Goal: Find specific page/section: Find specific page/section

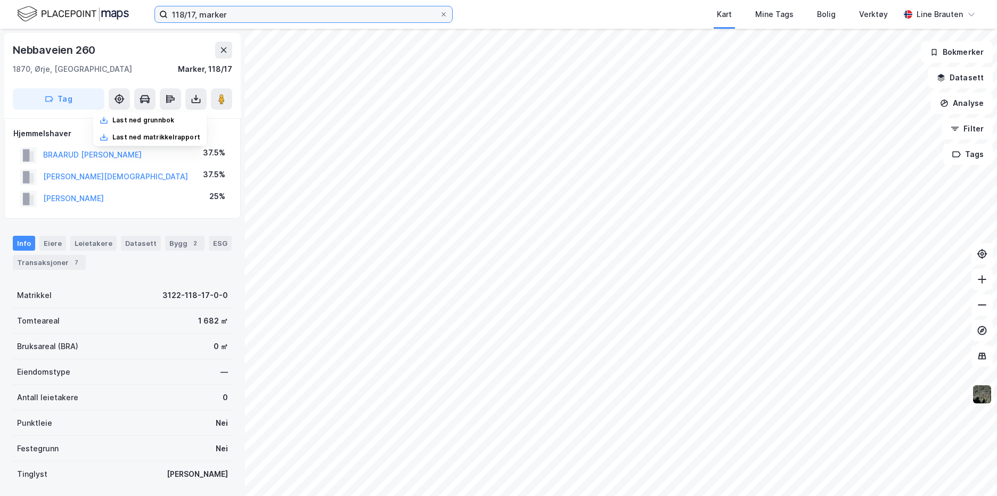
click at [237, 13] on input "118/17, marker" at bounding box center [304, 14] width 272 height 16
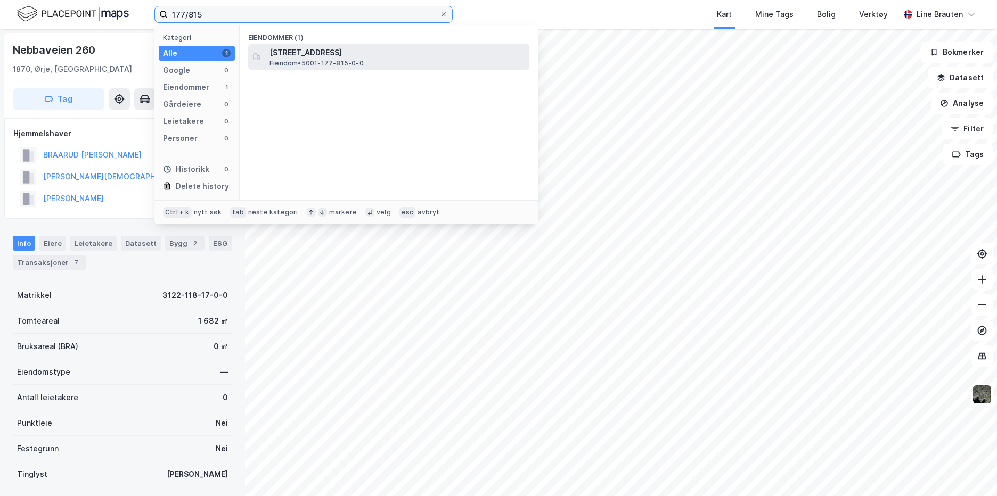
type input "177/815"
click at [361, 48] on span "[STREET_ADDRESS]" at bounding box center [398, 52] width 256 height 13
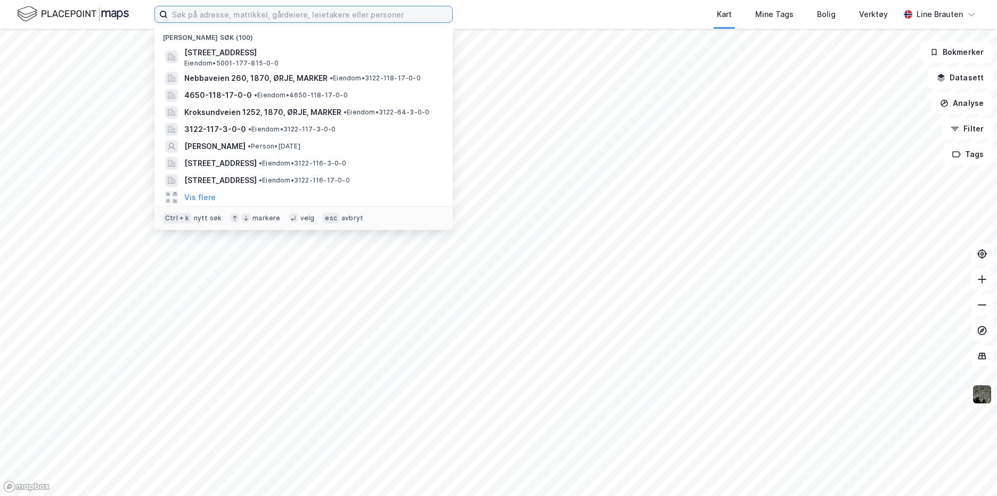
click at [236, 16] on input at bounding box center [310, 14] width 284 height 16
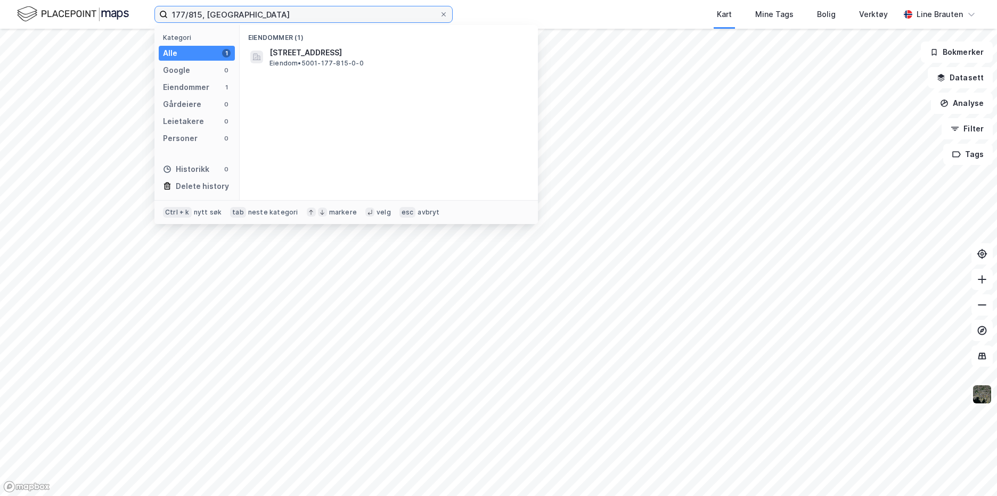
type input "177/815, trondheim"
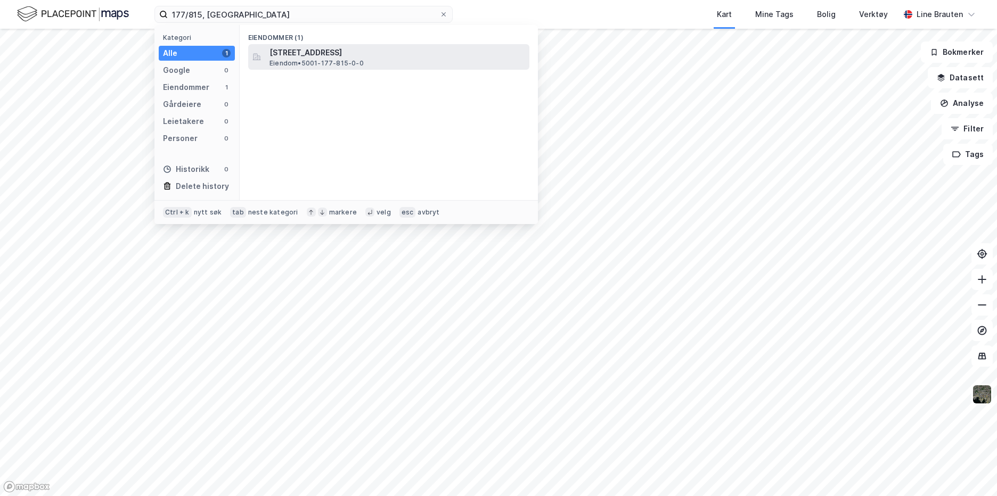
click at [306, 58] on span "[STREET_ADDRESS]" at bounding box center [398, 52] width 256 height 13
